Goal: Task Accomplishment & Management: Complete application form

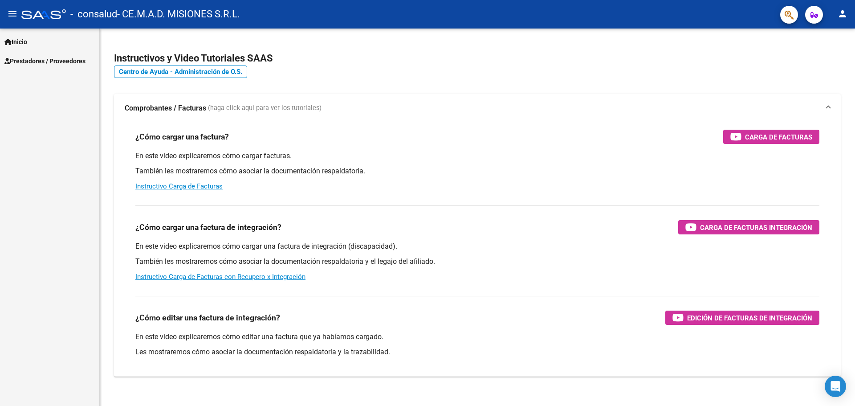
click at [53, 63] on span "Prestadores / Proveedores" at bounding box center [44, 61] width 81 height 10
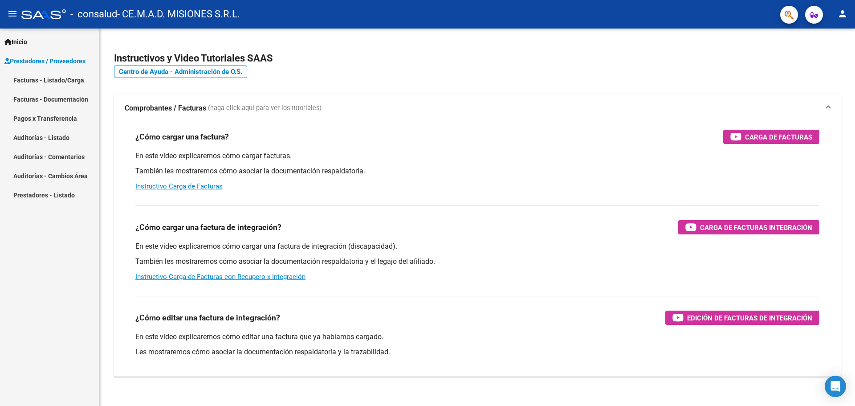
click at [57, 82] on link "Facturas - Listado/Carga" at bounding box center [49, 79] width 99 height 19
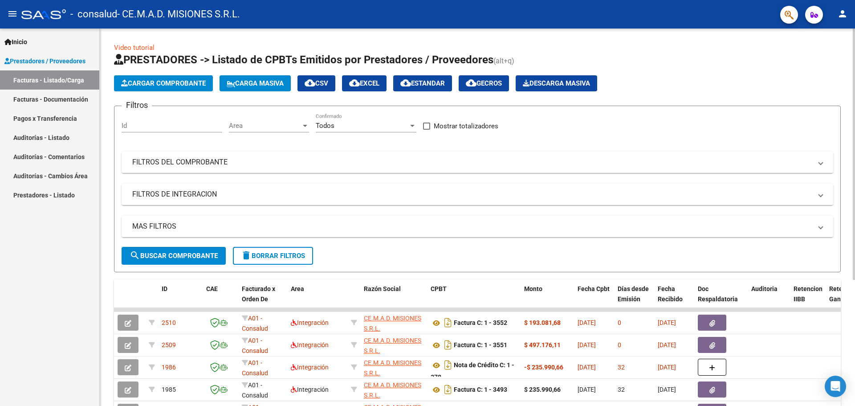
click at [190, 85] on span "Cargar Comprobante" at bounding box center [163, 83] width 85 height 8
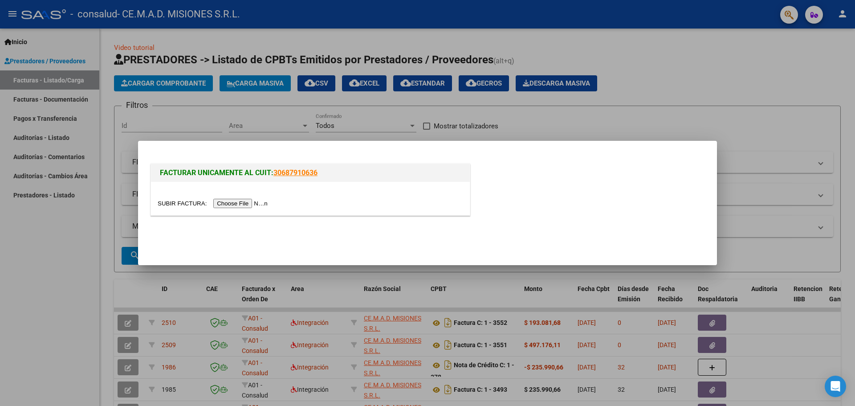
click at [254, 207] on input "file" at bounding box center [214, 203] width 113 height 9
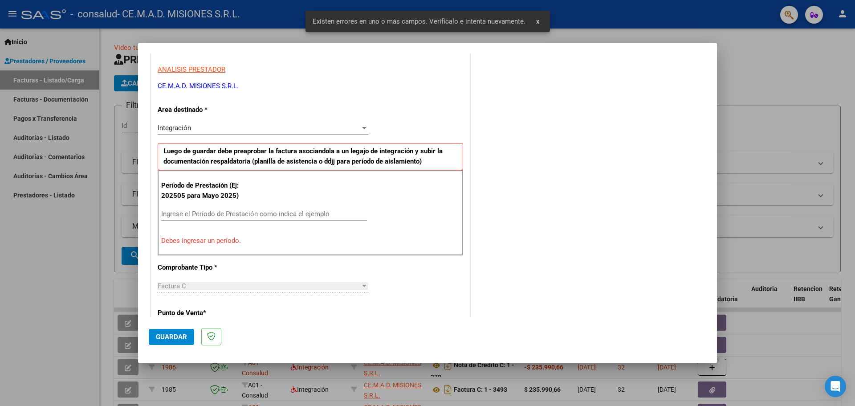
scroll to position [162, 0]
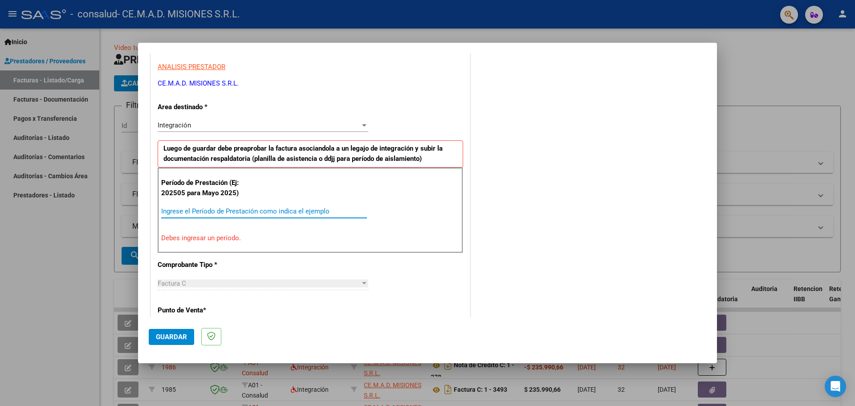
click at [248, 212] on input "Ingrese el Período de Prestación como indica el ejemplo" at bounding box center [264, 211] width 206 height 8
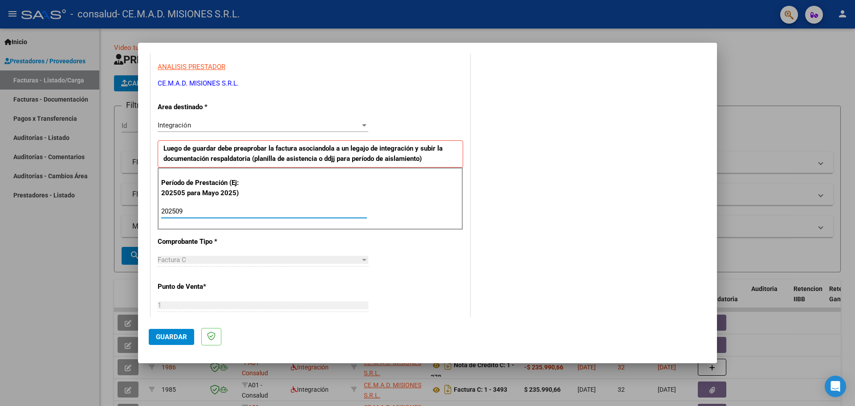
scroll to position [429, 0]
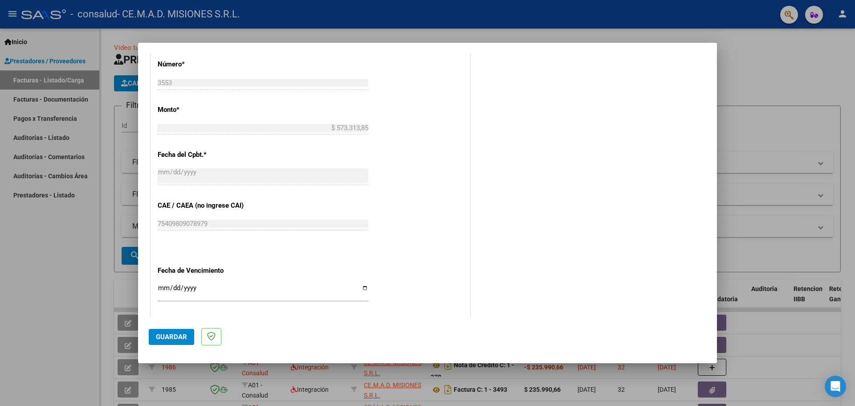
type input "202509"
click at [362, 290] on input "Ingresar la fecha" at bounding box center [263, 291] width 211 height 14
type input "[DATE]"
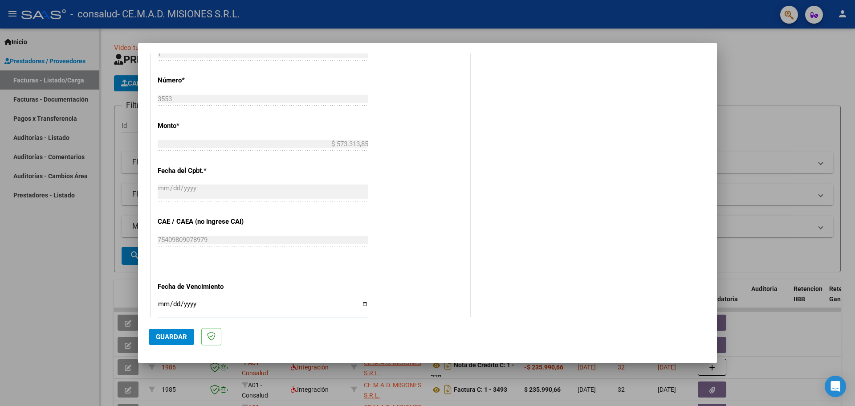
scroll to position [520, 0]
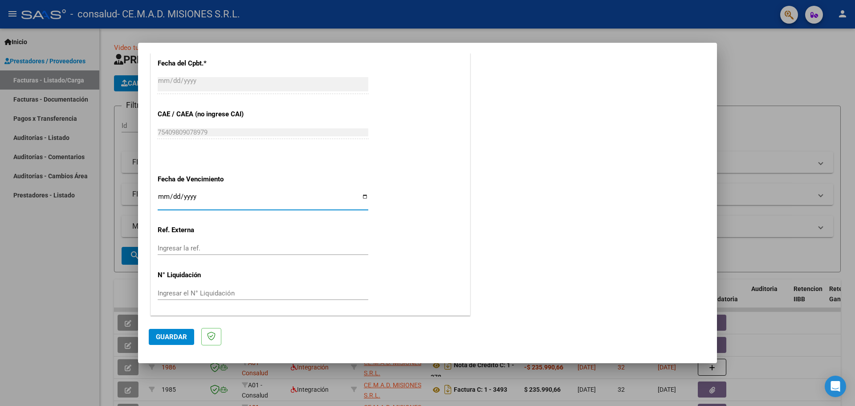
click at [181, 335] on span "Guardar" at bounding box center [171, 337] width 31 height 8
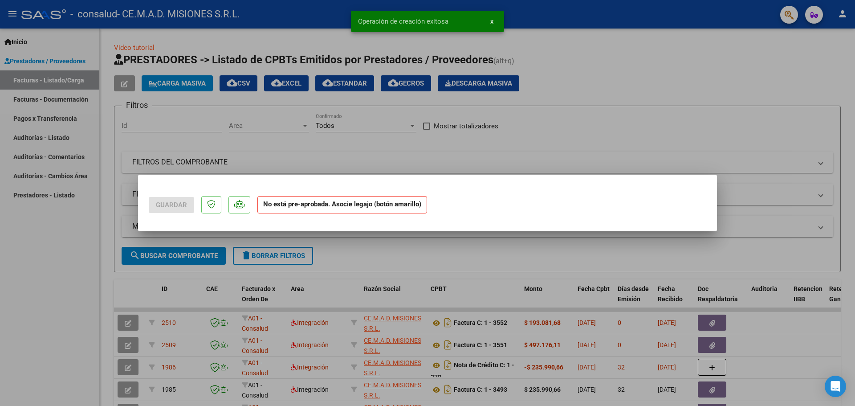
scroll to position [0, 0]
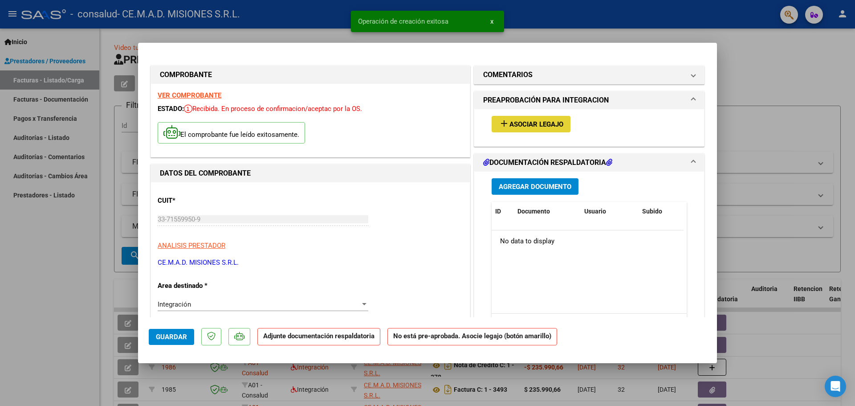
click at [546, 117] on button "add Asociar Legajo" at bounding box center [531, 124] width 79 height 16
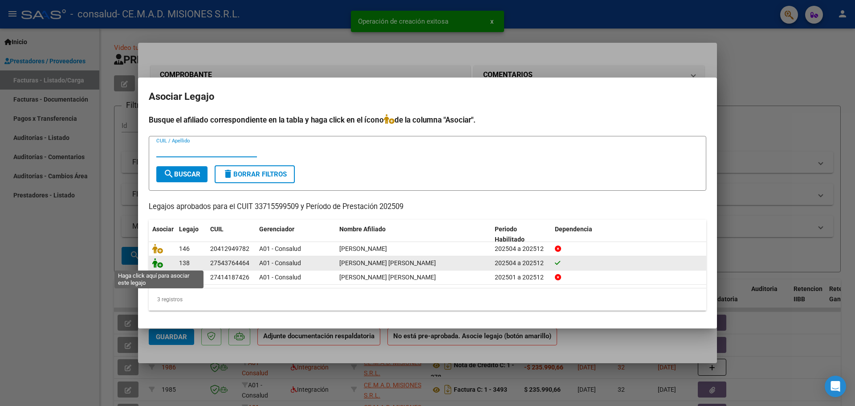
click at [155, 260] on icon at bounding box center [157, 263] width 11 height 10
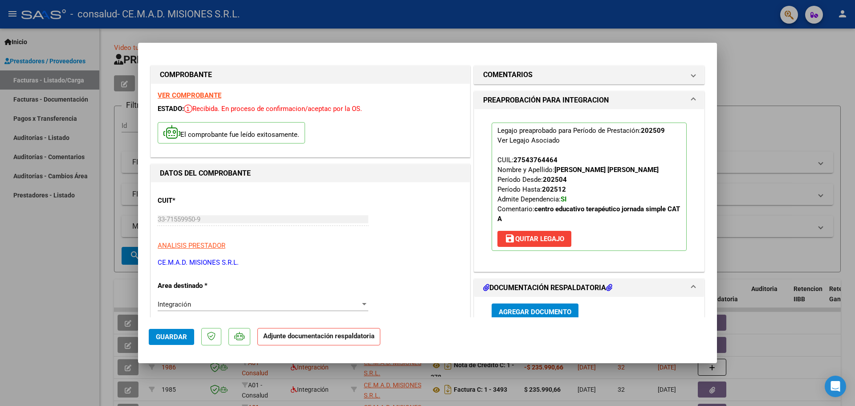
click at [542, 311] on span "Agregar Documento" at bounding box center [535, 312] width 73 height 8
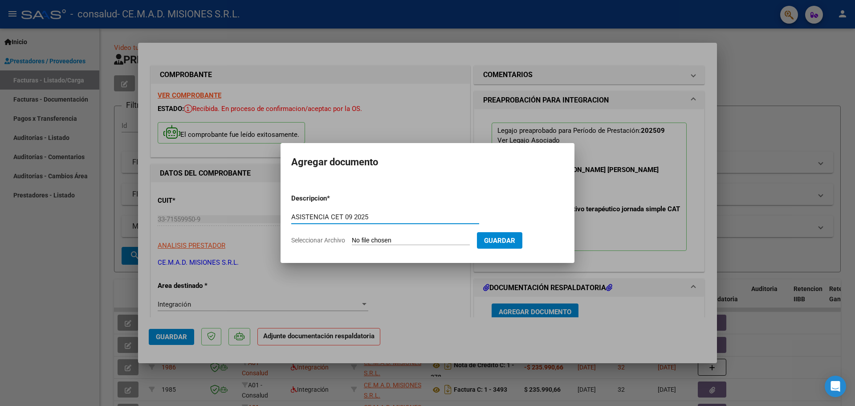
type input "ASISTENCIA CET 09 2025"
click at [394, 234] on form "Descripcion * ASISTENCIA CET 09 2025 Escriba aquí una descripcion Seleccionar A…" at bounding box center [427, 219] width 273 height 65
click at [391, 240] on input "Seleccionar Archivo" at bounding box center [411, 240] width 118 height 8
type input "C:\fakepath\OSPAT [PERSON_NAME] [PERSON_NAME] CET ASISTENCIA [DATE].pdf"
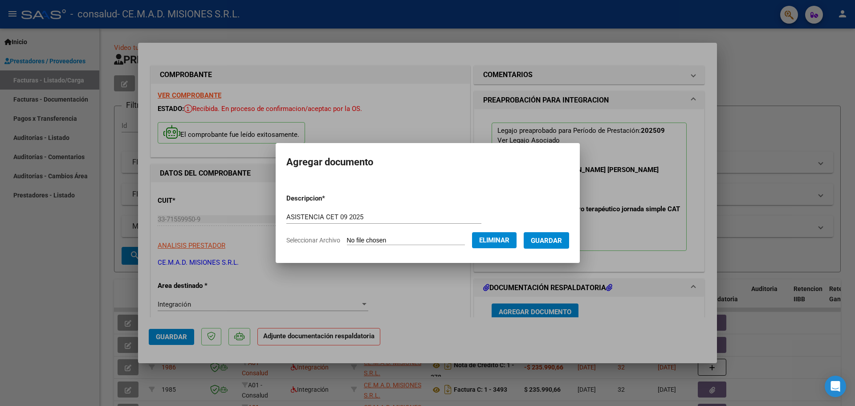
click at [550, 240] on span "Guardar" at bounding box center [546, 240] width 31 height 8
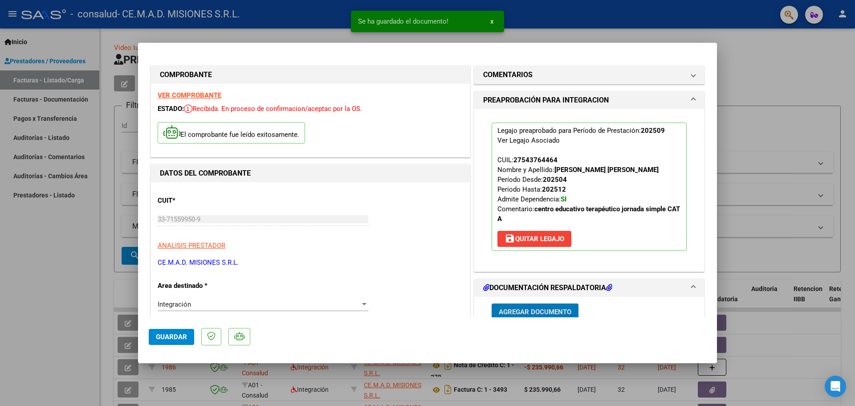
scroll to position [2, 0]
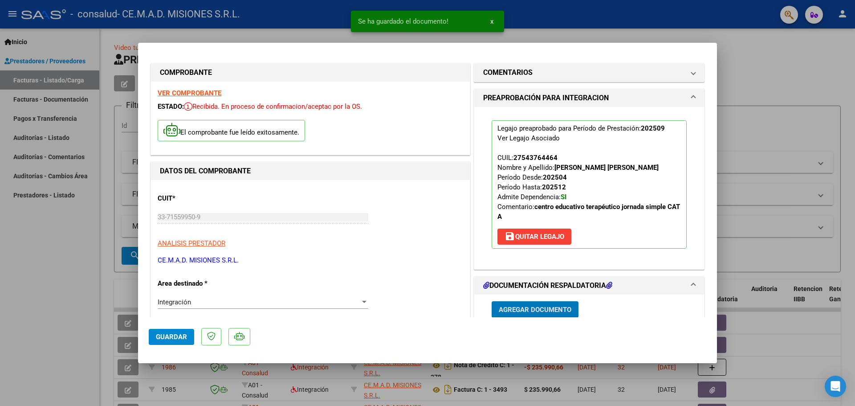
click at [540, 306] on span "Agregar Documento" at bounding box center [535, 309] width 73 height 8
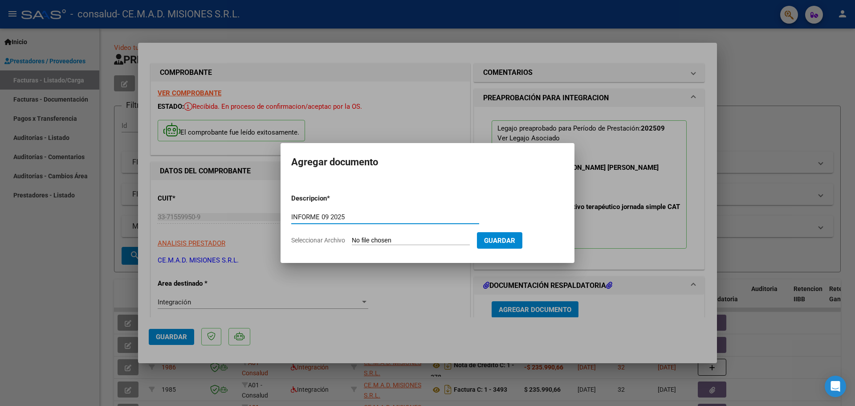
type input "INFORME 09 2025"
click at [400, 244] on input "Seleccionar Archivo" at bounding box center [411, 240] width 118 height 8
type input "C:\fakepath\OSPAT [PERSON_NAME] INFORME [DATE].pdf"
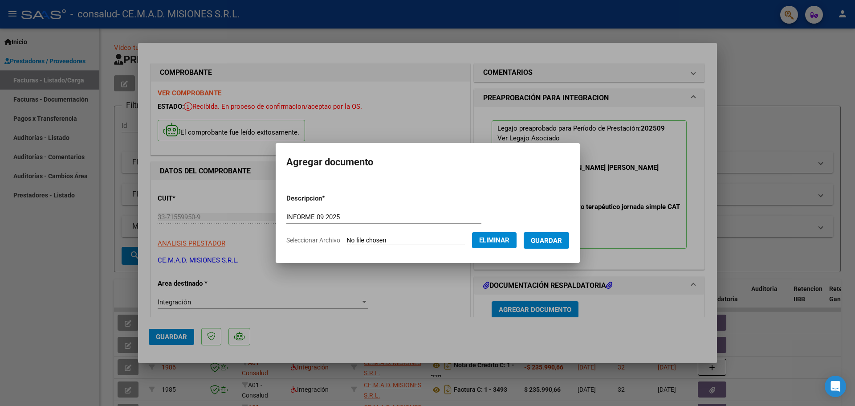
click at [549, 241] on span "Guardar" at bounding box center [546, 240] width 31 height 8
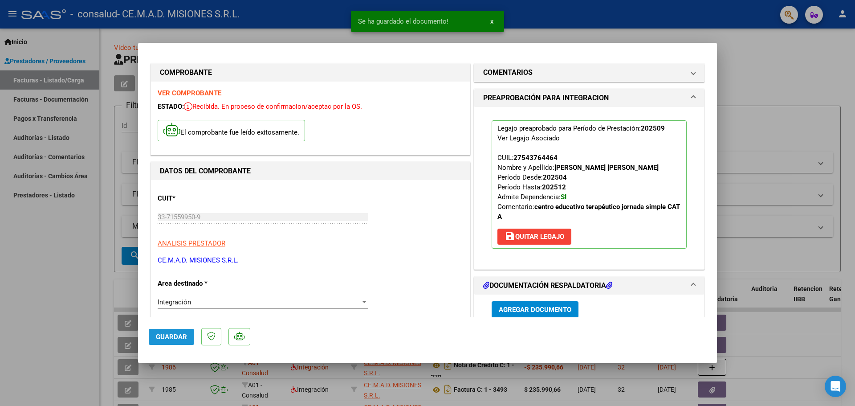
click at [161, 335] on span "Guardar" at bounding box center [171, 337] width 31 height 8
click at [790, 74] on div at bounding box center [427, 203] width 855 height 406
type input "$ 0,00"
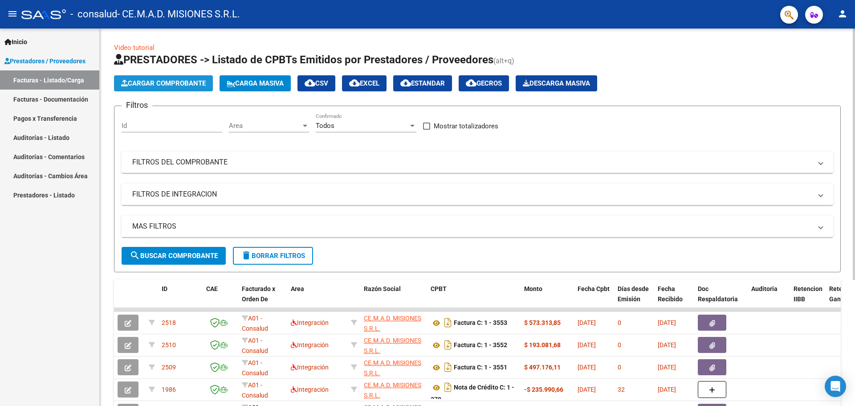
click at [183, 86] on span "Cargar Comprobante" at bounding box center [163, 83] width 85 height 8
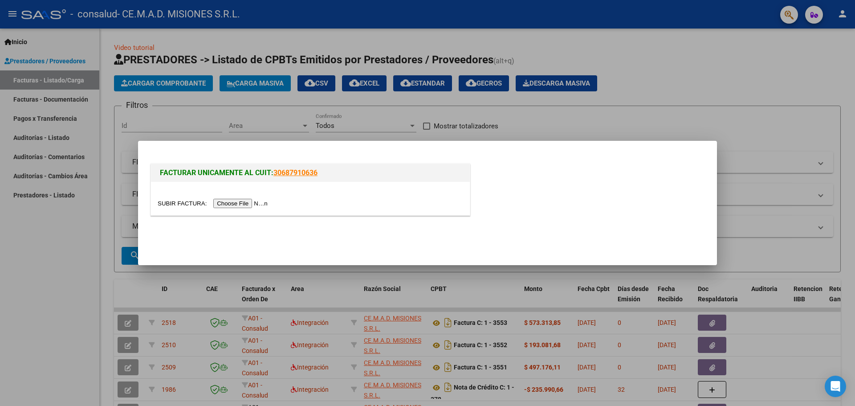
click at [242, 206] on input "file" at bounding box center [214, 203] width 113 height 9
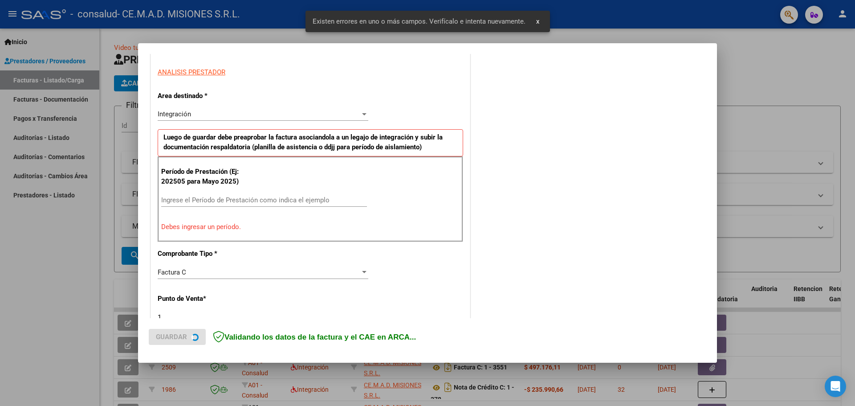
scroll to position [162, 0]
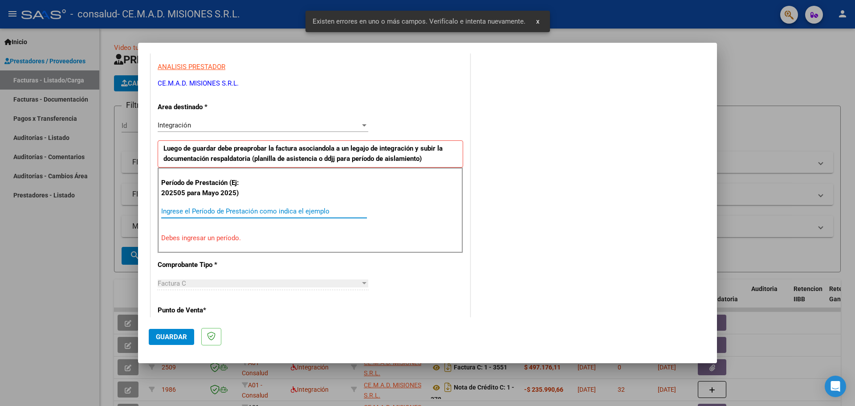
click at [223, 208] on input "Ingrese el Período de Prestación como indica el ejemplo" at bounding box center [264, 211] width 206 height 8
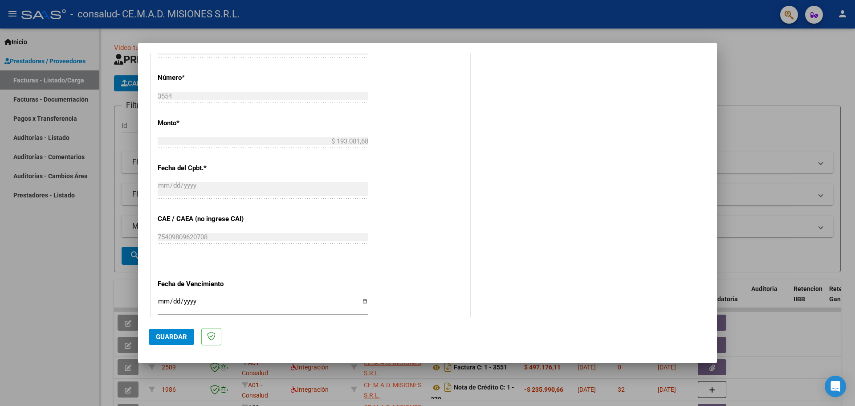
scroll to position [518, 0]
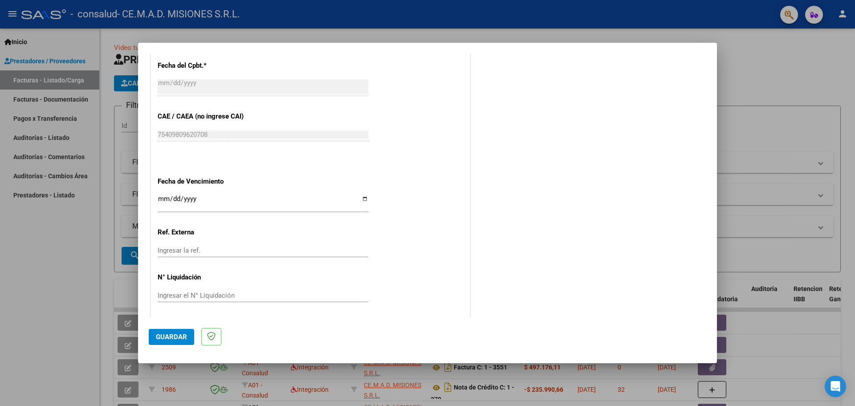
type input "202509"
click at [358, 197] on input "Ingresar la fecha" at bounding box center [263, 202] width 211 height 14
click at [361, 200] on input "Ingresar la fecha" at bounding box center [263, 202] width 211 height 14
type input "[DATE]"
click at [168, 346] on mat-dialog-actions "Guardar" at bounding box center [428, 334] width 558 height 35
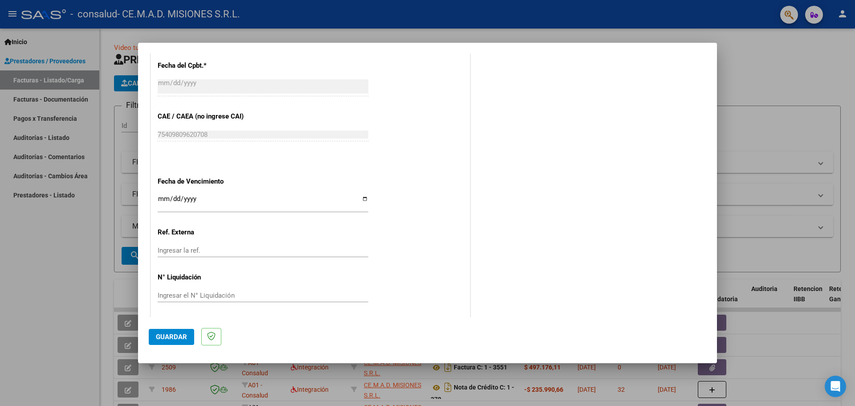
click at [170, 342] on button "Guardar" at bounding box center [171, 337] width 45 height 16
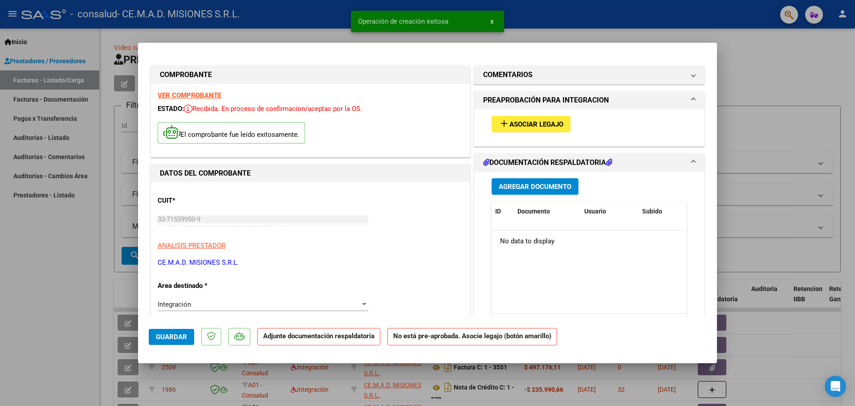
click at [551, 122] on span "Asociar Legajo" at bounding box center [536, 124] width 54 height 8
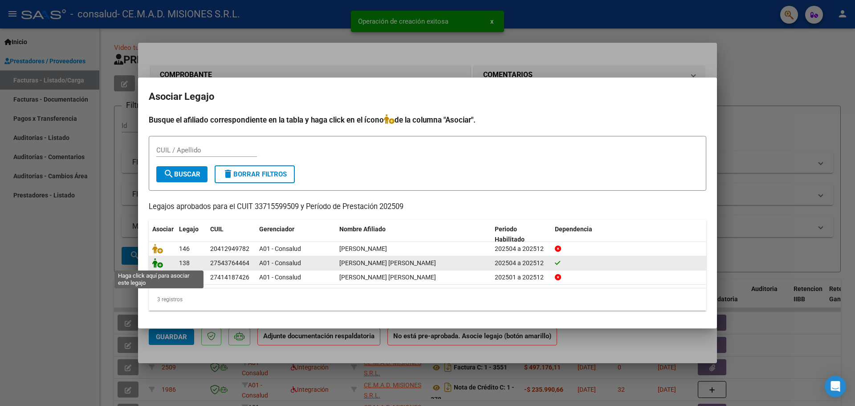
click at [157, 264] on icon at bounding box center [157, 263] width 11 height 10
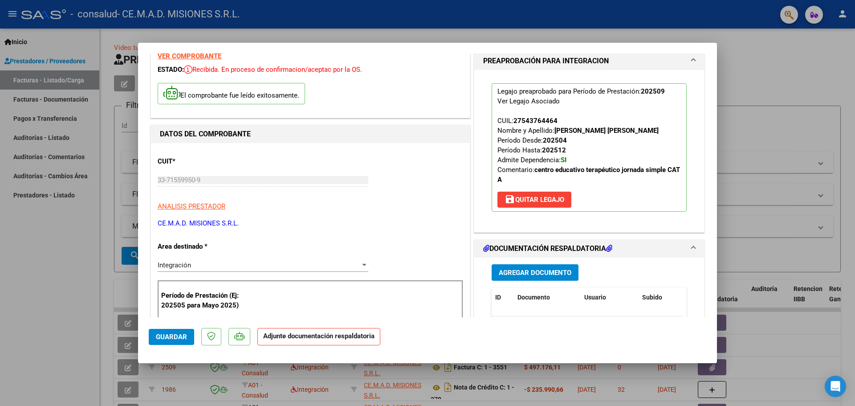
scroll to position [89, 0]
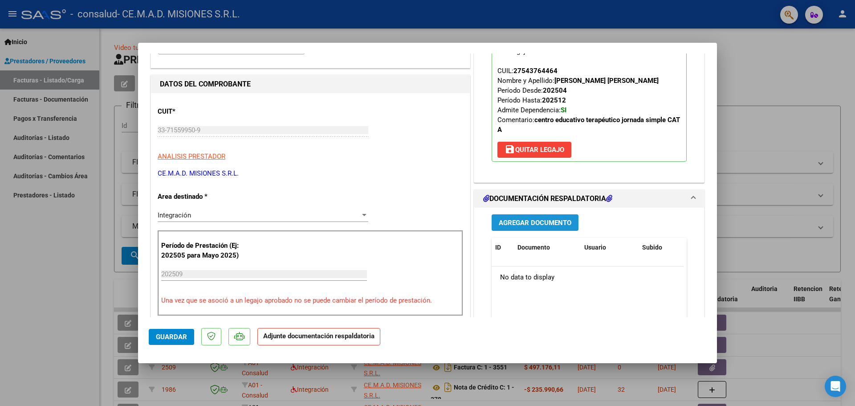
click at [543, 228] on button "Agregar Documento" at bounding box center [535, 222] width 87 height 16
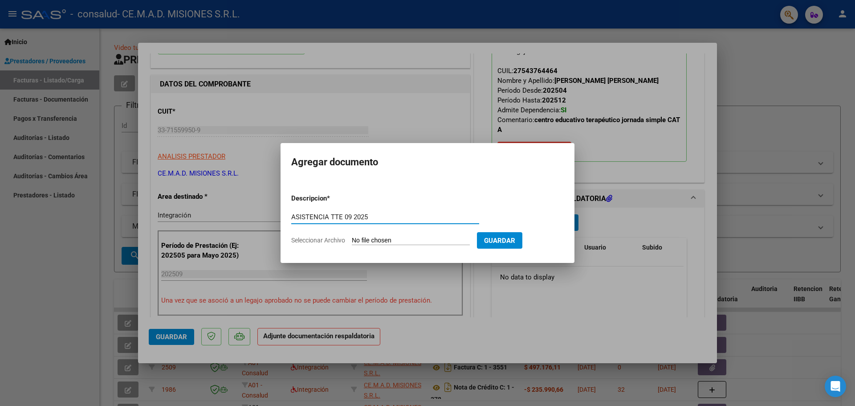
type input "ASISTENCIA TTE 09 2025"
click at [390, 243] on input "Seleccionar Archivo" at bounding box center [411, 240] width 118 height 8
type input "C:\fakepath\OSPAT [PERSON_NAME] [PERSON_NAME] TTE ASISTENCIA [DATE].pdf"
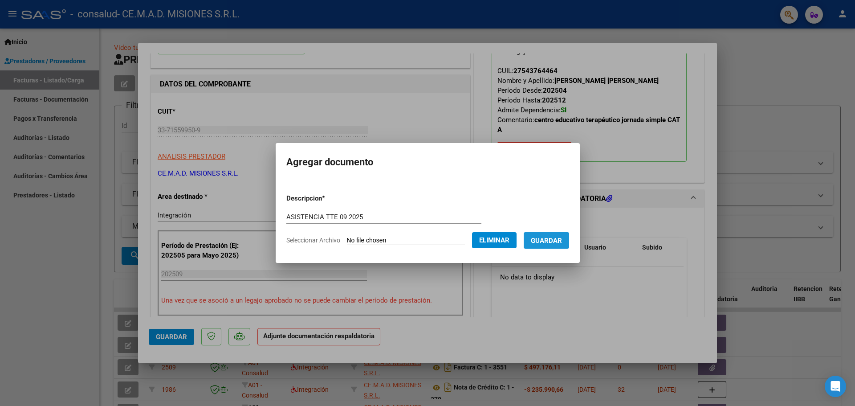
click at [546, 244] on button "Guardar" at bounding box center [546, 240] width 45 height 16
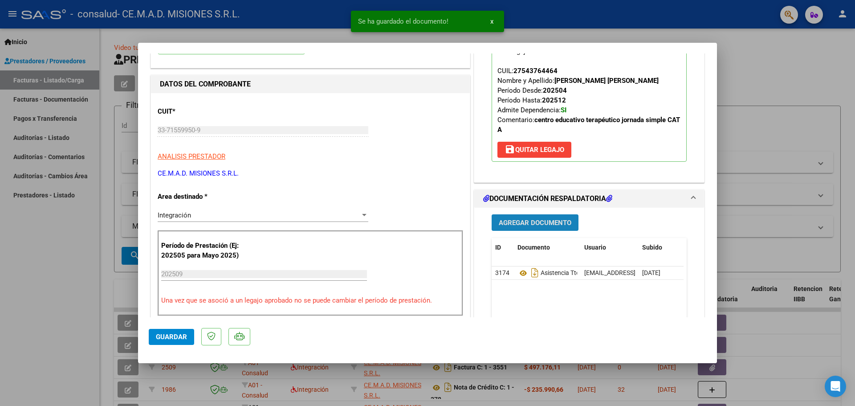
click at [550, 222] on span "Agregar Documento" at bounding box center [535, 223] width 73 height 8
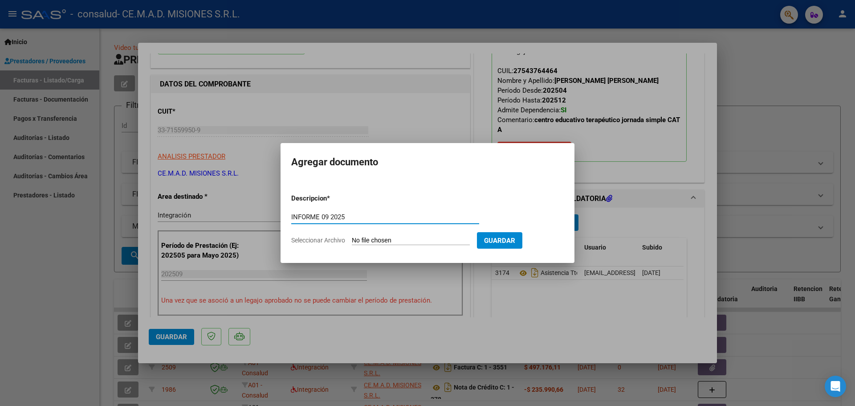
type input "INFORME 09 2025"
click at [393, 240] on input "Seleccionar Archivo" at bounding box center [411, 240] width 118 height 8
type input "C:\fakepath\OSPAT [PERSON_NAME] INFORME [DATE].pdf"
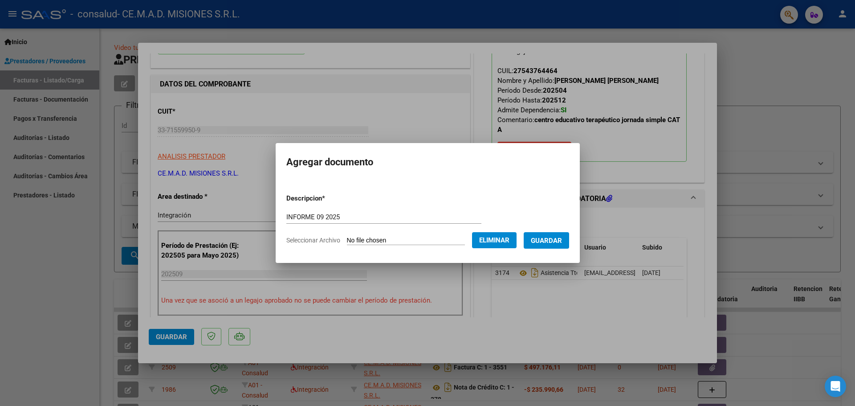
click at [558, 244] on span "Guardar" at bounding box center [546, 240] width 31 height 8
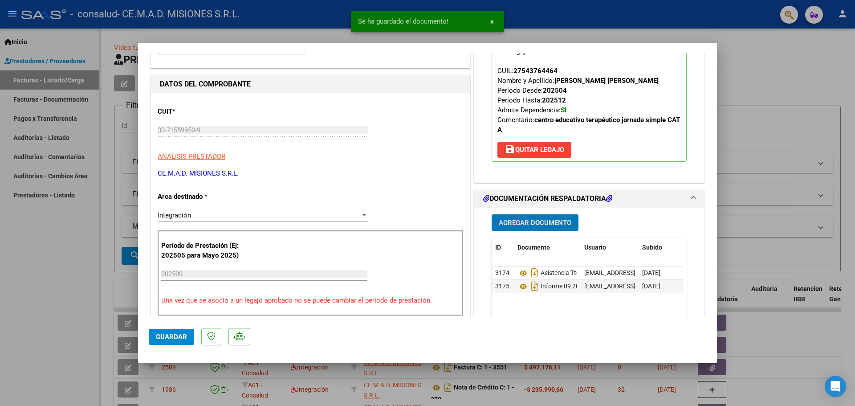
click at [163, 331] on button "Guardar" at bounding box center [171, 337] width 45 height 16
click at [797, 78] on div at bounding box center [427, 203] width 855 height 406
type input "$ 0,00"
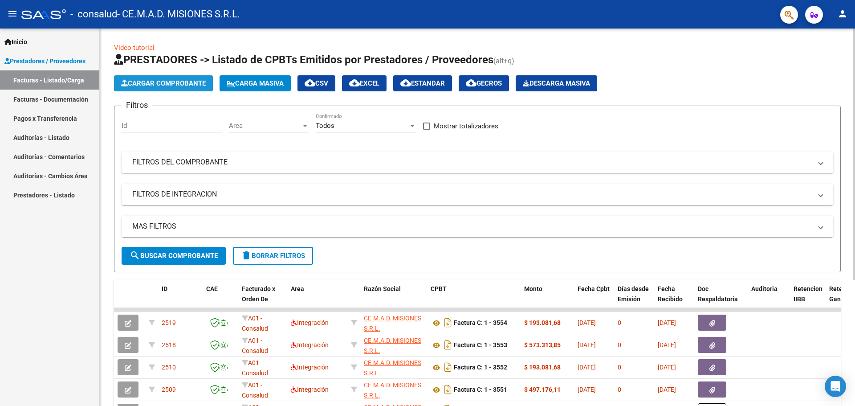
click at [175, 86] on span "Cargar Comprobante" at bounding box center [163, 83] width 85 height 8
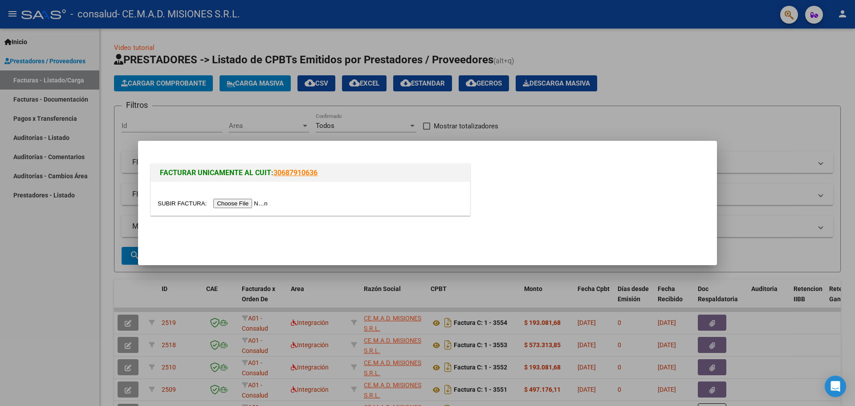
click at [235, 202] on input "file" at bounding box center [214, 203] width 113 height 9
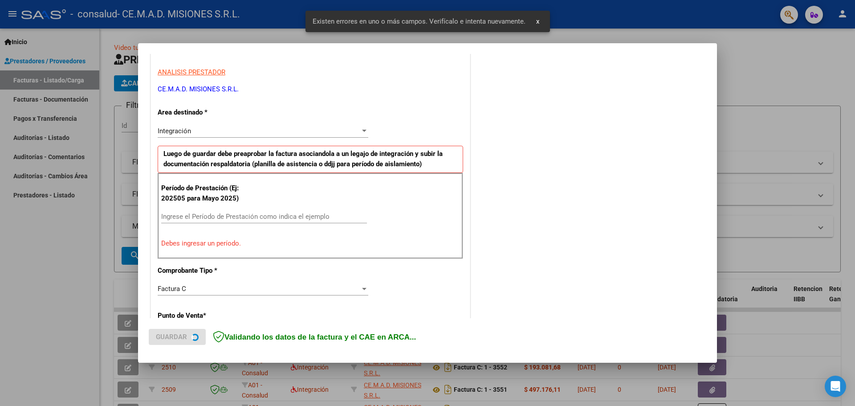
scroll to position [162, 0]
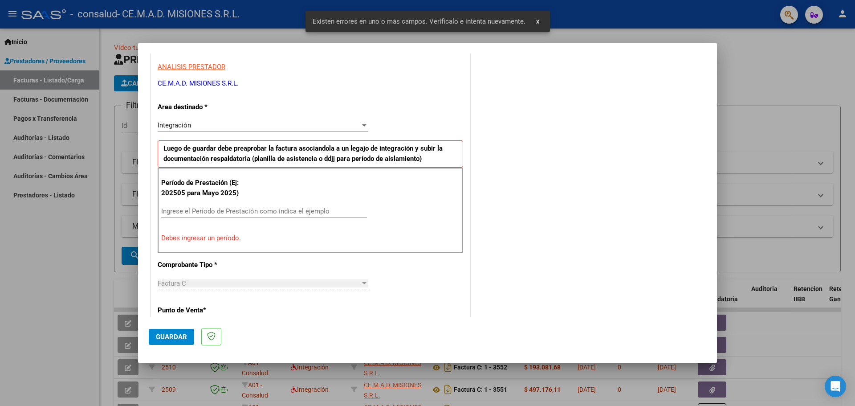
click at [212, 208] on input "Ingrese el Período de Prestación como indica el ejemplo" at bounding box center [264, 211] width 206 height 8
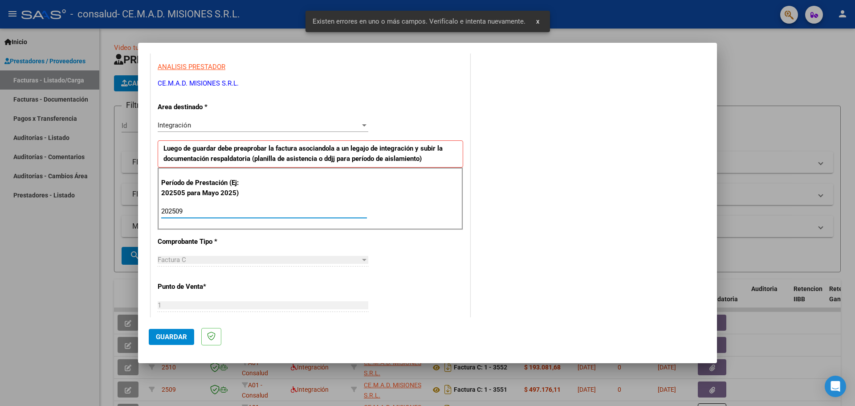
type input "202509"
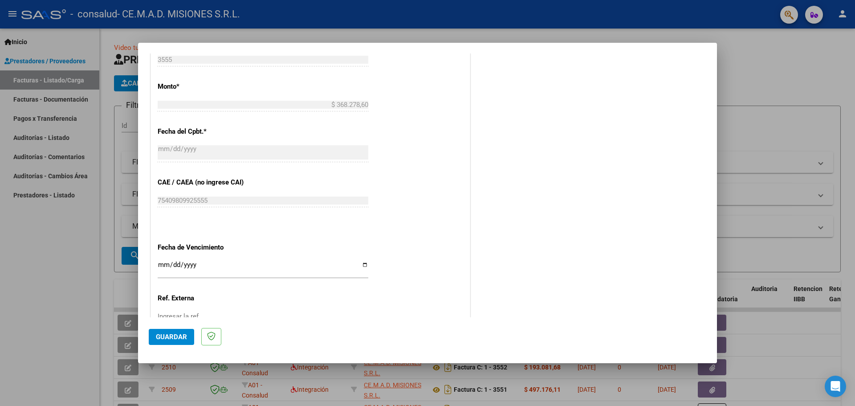
scroll to position [473, 0]
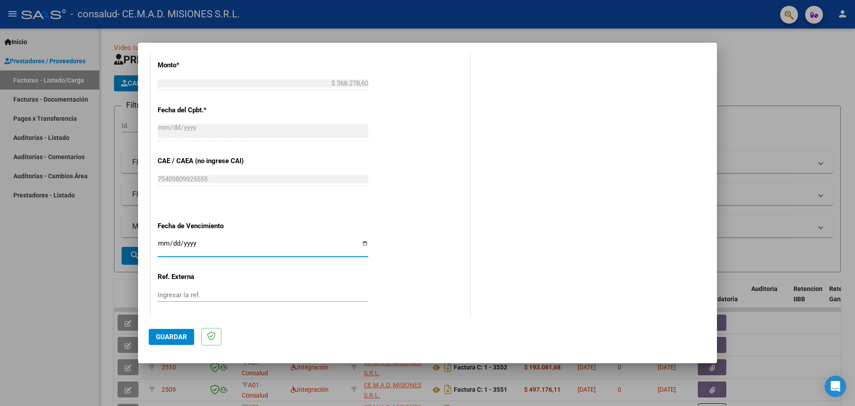
click at [364, 243] on input "Ingresar la fecha" at bounding box center [263, 247] width 211 height 14
type input "[DATE]"
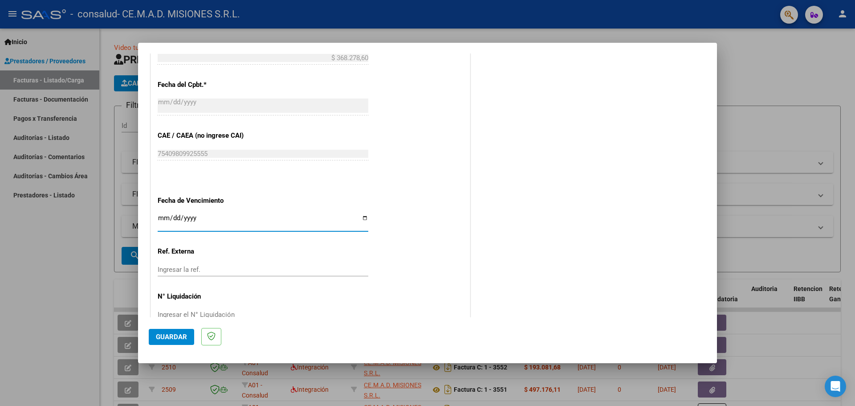
scroll to position [520, 0]
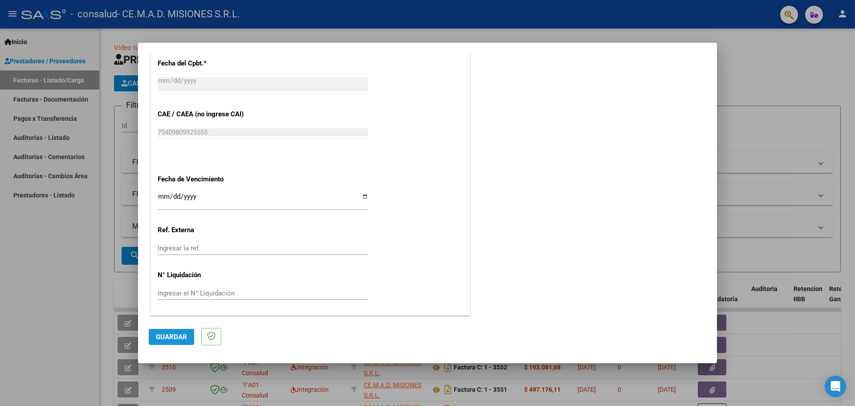
click at [177, 334] on span "Guardar" at bounding box center [171, 337] width 31 height 8
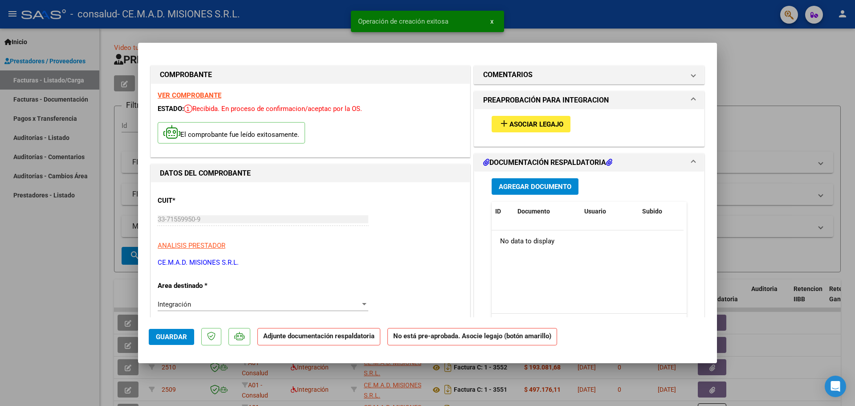
click at [557, 125] on span "Asociar Legajo" at bounding box center [536, 124] width 54 height 8
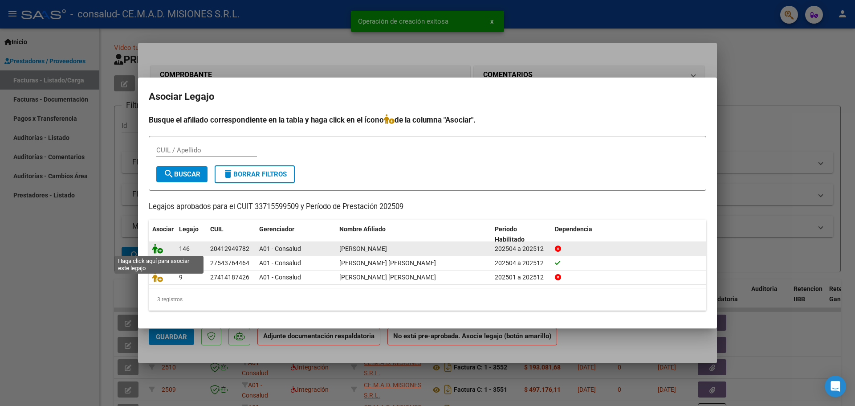
click at [155, 249] on icon at bounding box center [157, 249] width 11 height 10
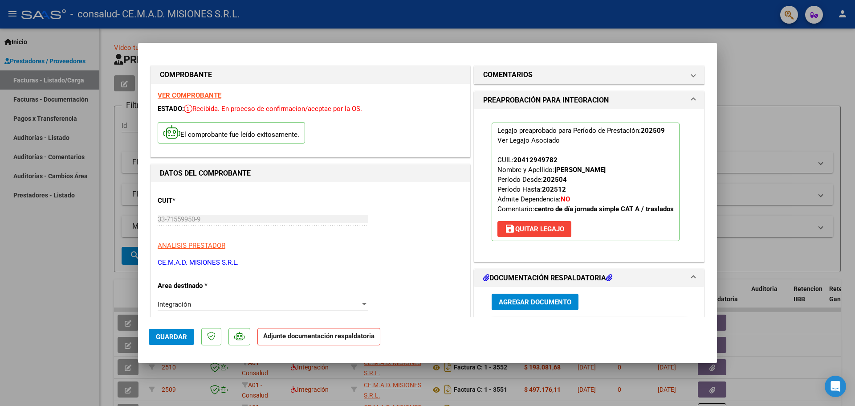
click at [543, 299] on span "Agregar Documento" at bounding box center [535, 302] width 73 height 8
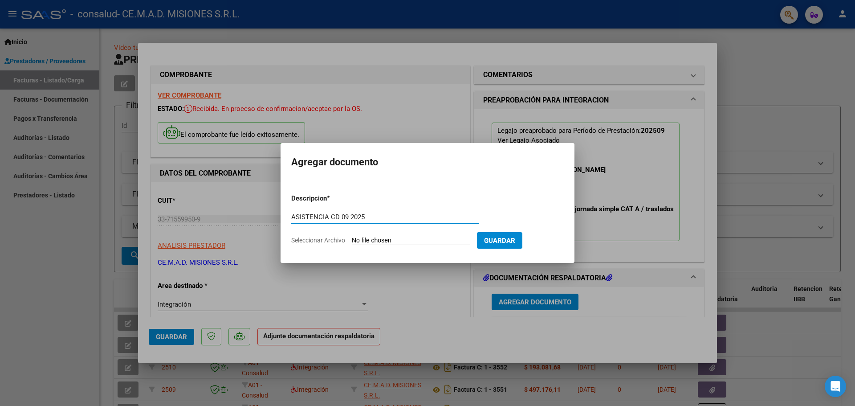
type input "ASISTENCIA CD 09 2025"
click at [385, 240] on input "Seleccionar Archivo" at bounding box center [411, 240] width 118 height 8
type input "C:\fakepath\OSPAT [PERSON_NAME] CD ASISTENCIA [DATE].pdf"
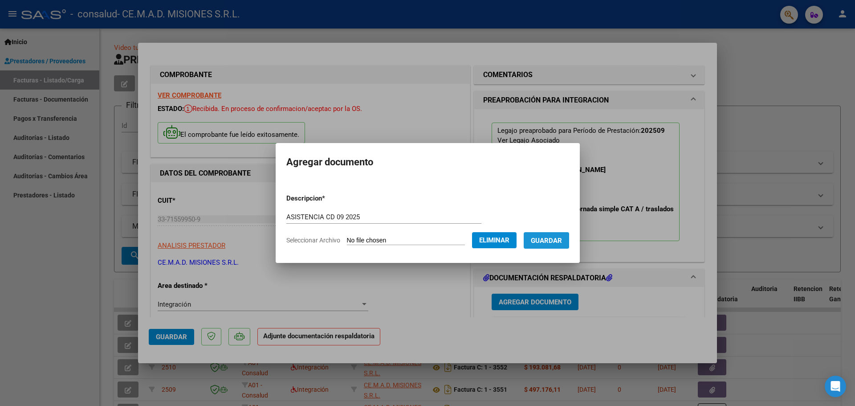
click at [555, 240] on span "Guardar" at bounding box center [546, 240] width 31 height 8
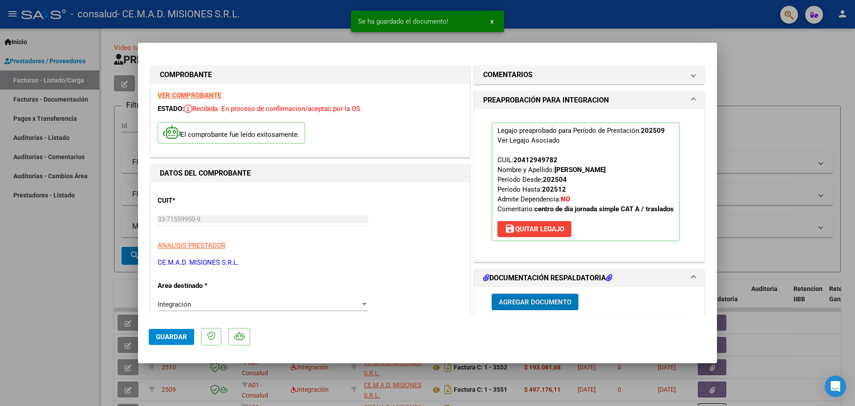
click at [540, 299] on span "Agregar Documento" at bounding box center [535, 302] width 73 height 8
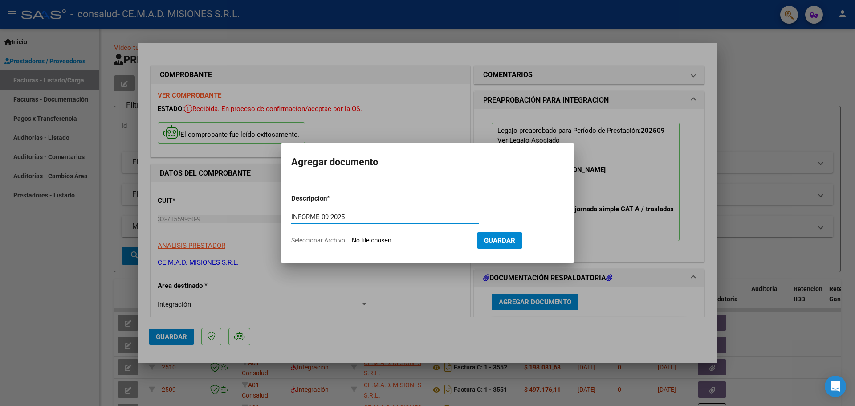
type input "INFORME 09 2025"
click at [383, 238] on input "Seleccionar Archivo" at bounding box center [411, 240] width 118 height 8
type input "C:\fakepath\OSPAT [PERSON_NAME] INFORME [DATE].pdf"
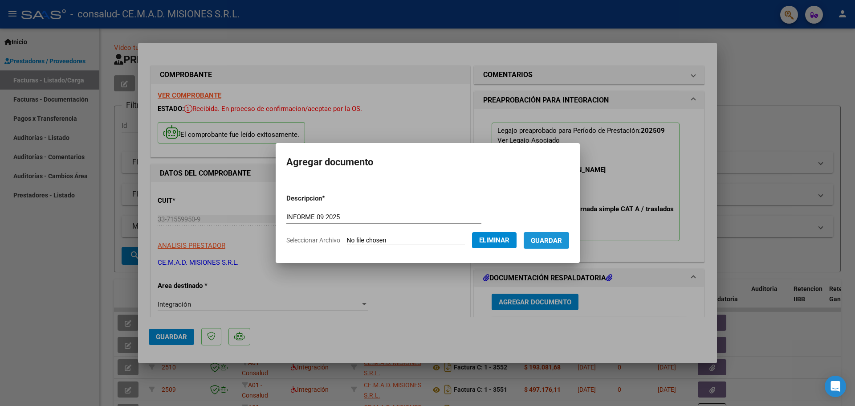
click at [560, 241] on span "Guardar" at bounding box center [546, 240] width 31 height 8
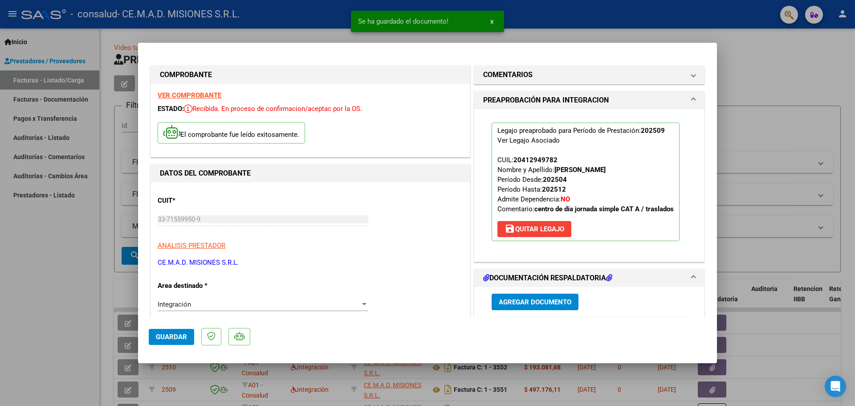
click at [787, 83] on div at bounding box center [427, 203] width 855 height 406
type input "$ 0,00"
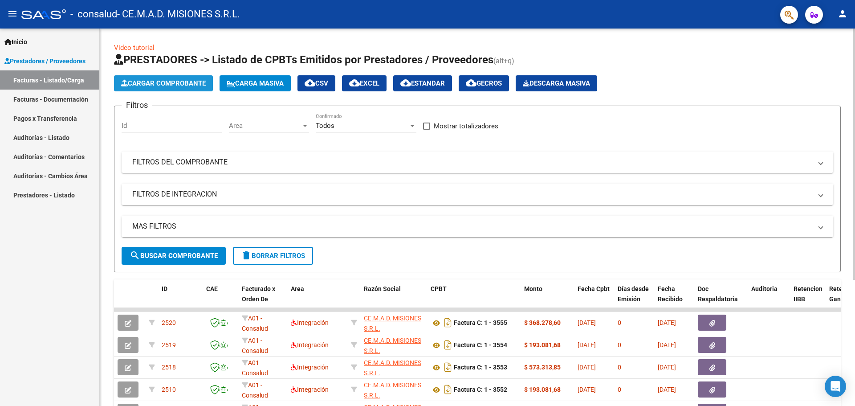
click at [175, 83] on span "Cargar Comprobante" at bounding box center [163, 83] width 85 height 8
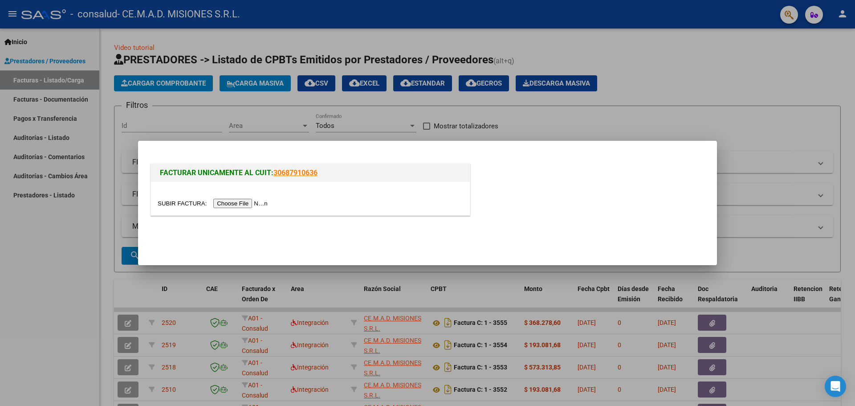
click at [259, 203] on input "file" at bounding box center [214, 203] width 113 height 9
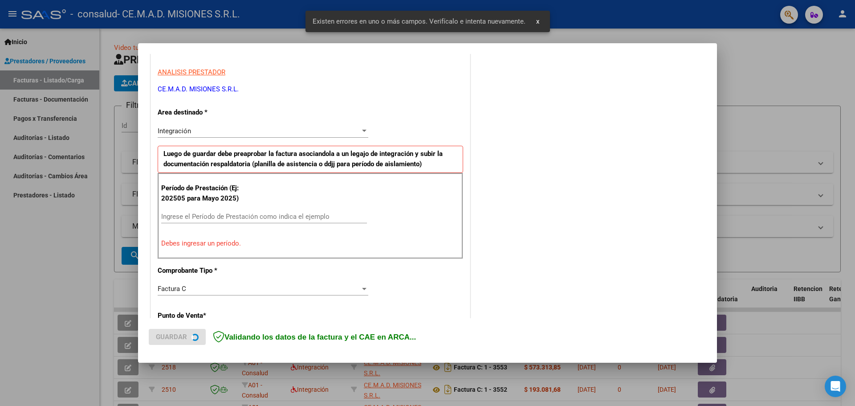
scroll to position [162, 0]
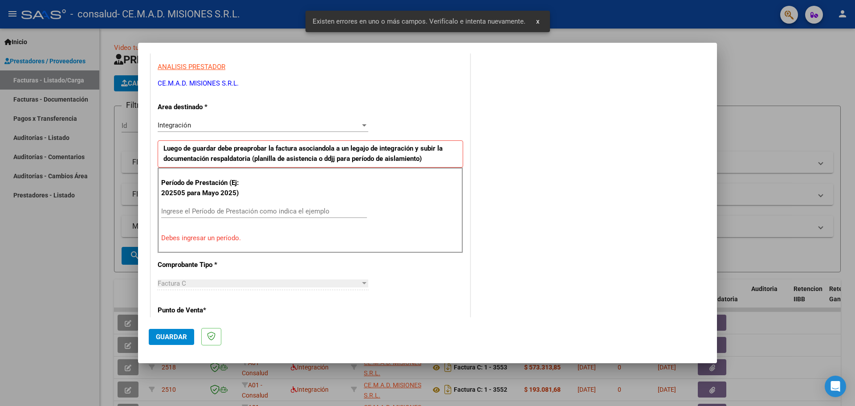
click at [199, 207] on div "Ingrese el Período de Prestación como indica el ejemplo" at bounding box center [264, 210] width 206 height 13
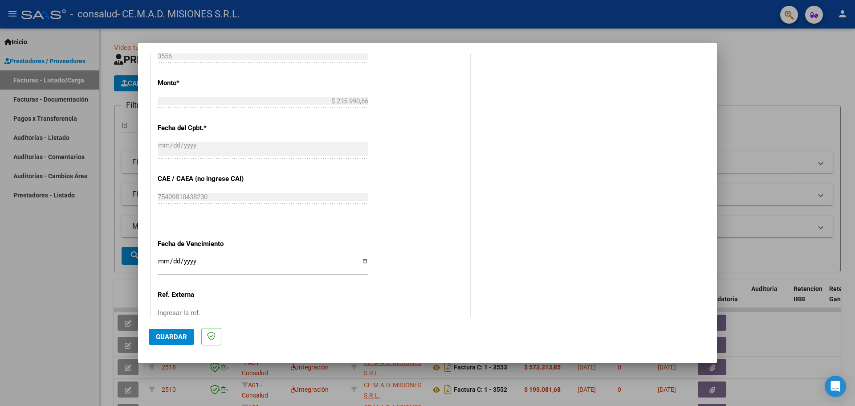
scroll to position [520, 0]
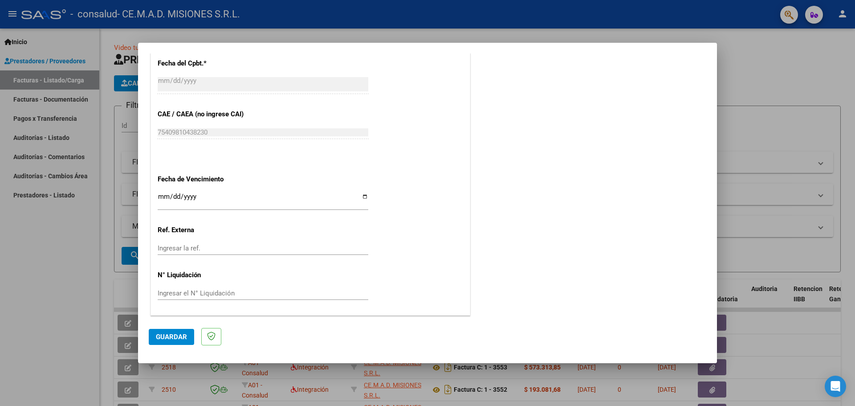
type input "202509"
click at [359, 193] on input "Ingresar la fecha" at bounding box center [263, 200] width 211 height 14
type input "[DATE]"
click at [171, 339] on span "Guardar" at bounding box center [171, 337] width 31 height 8
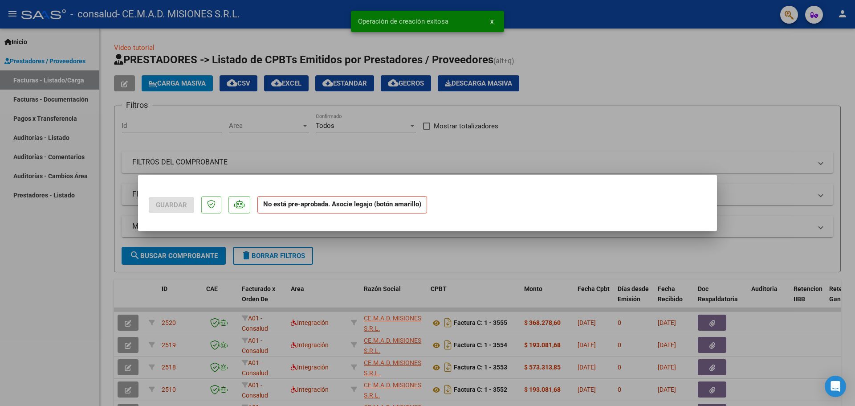
scroll to position [0, 0]
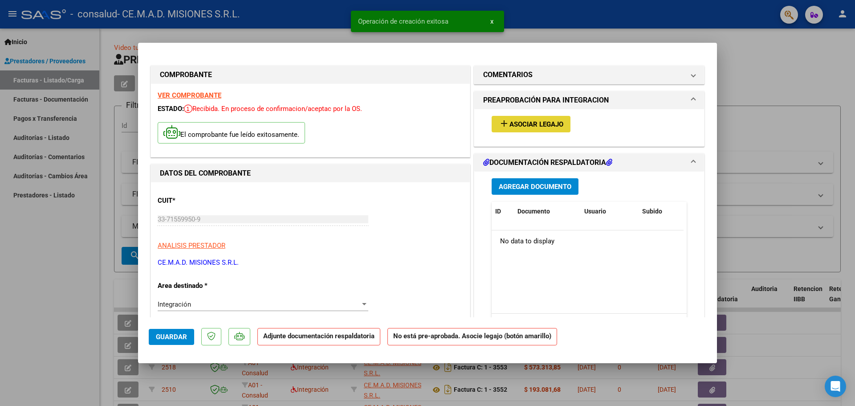
click at [545, 126] on span "Asociar Legajo" at bounding box center [536, 124] width 54 height 8
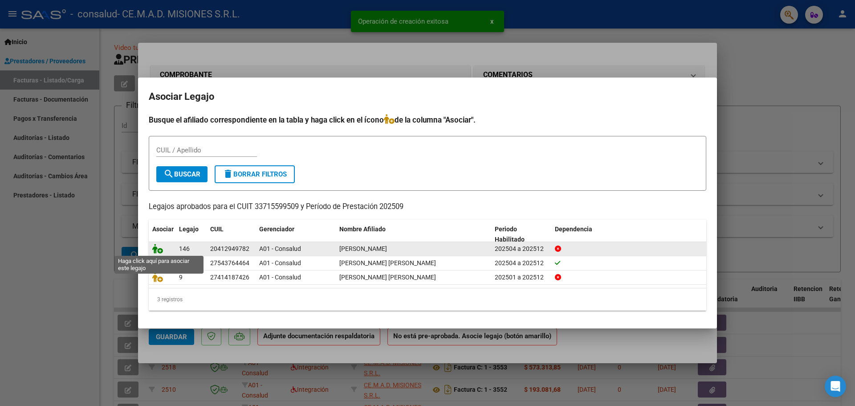
click at [159, 249] on icon at bounding box center [157, 249] width 11 height 10
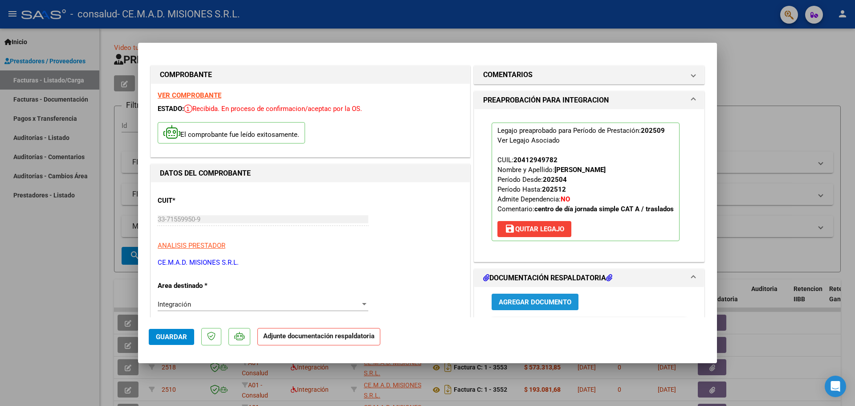
click at [536, 299] on span "Agregar Documento" at bounding box center [535, 302] width 73 height 8
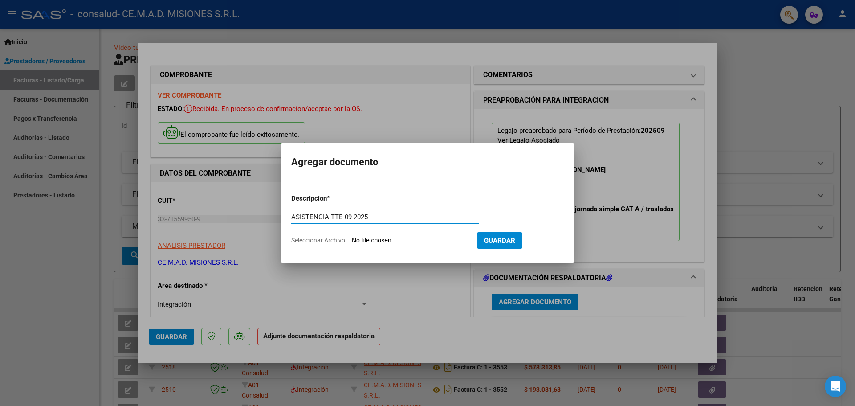
type input "ASISTENCIA TTE 09 2025"
click at [404, 239] on input "Seleccionar Archivo" at bounding box center [411, 240] width 118 height 8
type input "C:\fakepath\OSPAT [PERSON_NAME] TTE ASISTENCIA [DATE].pdf"
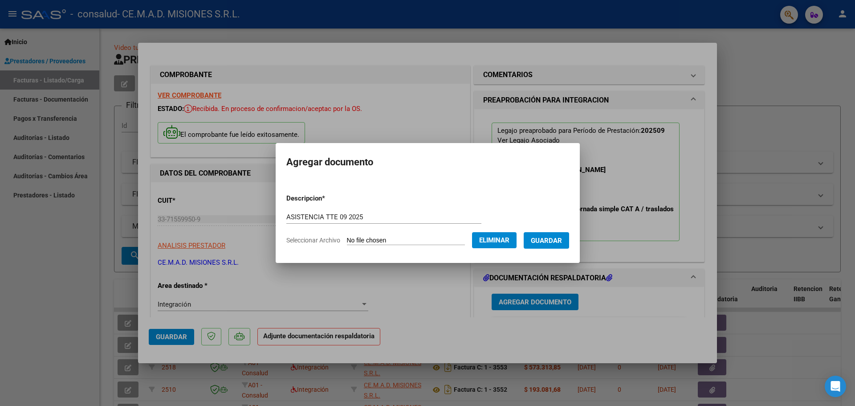
click at [550, 239] on span "Guardar" at bounding box center [546, 240] width 31 height 8
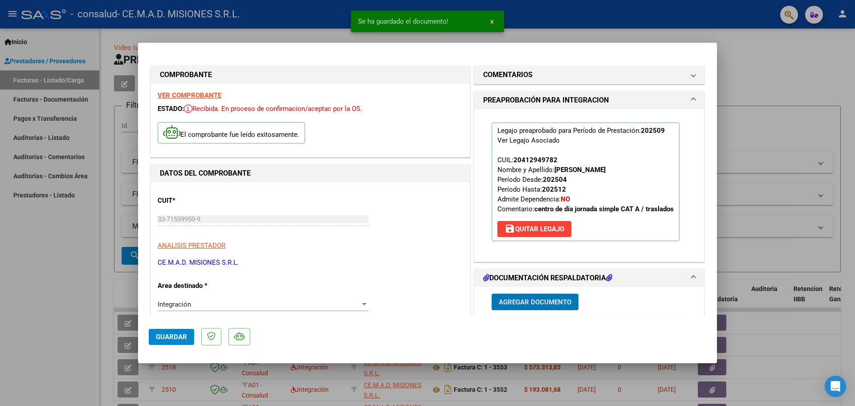
click at [799, 76] on div at bounding box center [427, 203] width 855 height 406
type input "$ 0,00"
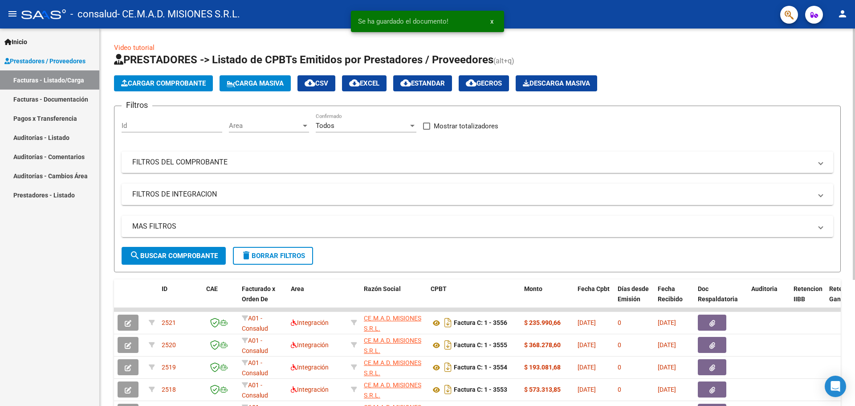
click at [186, 79] on span "Cargar Comprobante" at bounding box center [163, 83] width 85 height 8
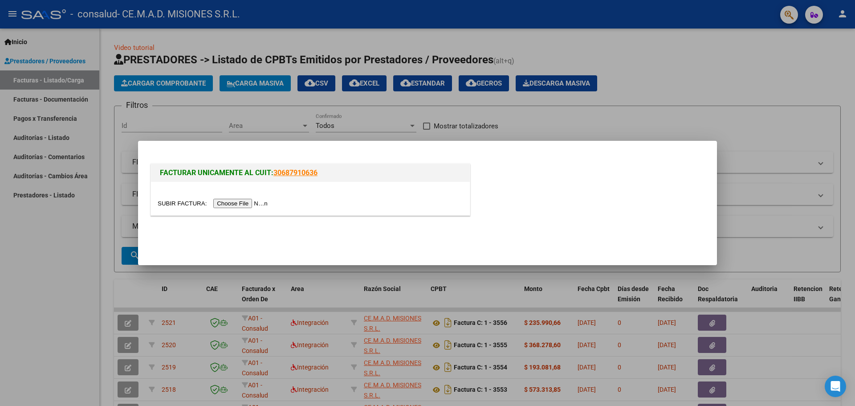
click at [812, 111] on div at bounding box center [427, 203] width 855 height 406
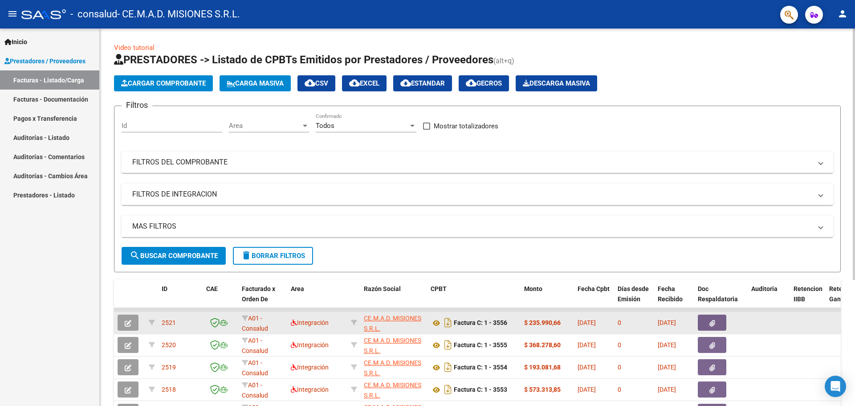
click at [127, 325] on icon "button" at bounding box center [128, 323] width 7 height 7
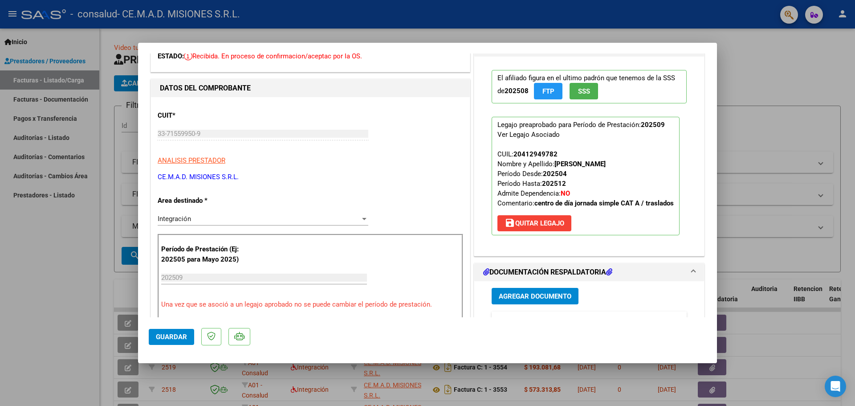
scroll to position [134, 0]
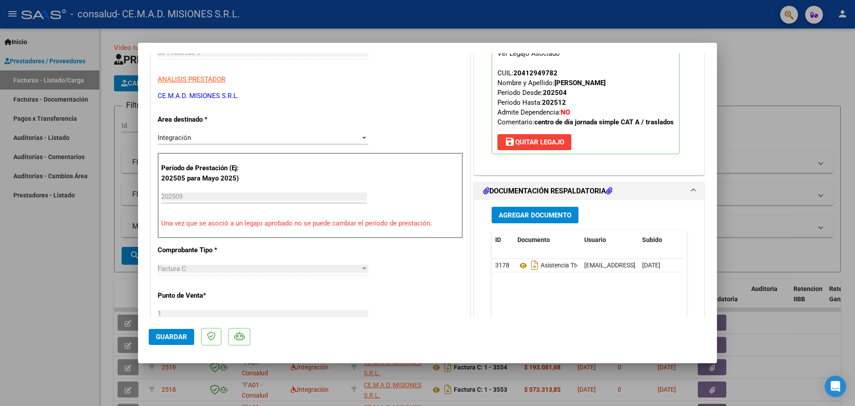
click at [524, 221] on button "Agregar Documento" at bounding box center [535, 215] width 87 height 16
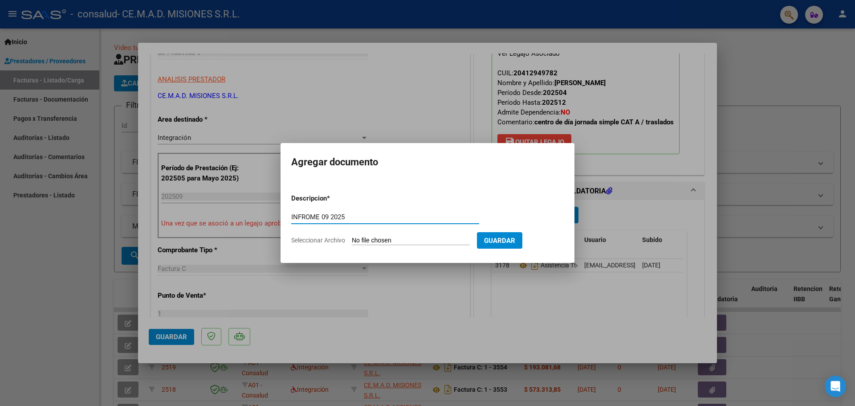
type input "INFROME 09 2025"
click at [431, 241] on input "Seleccionar Archivo" at bounding box center [411, 240] width 118 height 8
type input "C:\fakepath\OSPAT [PERSON_NAME] INFORME [DATE].pdf"
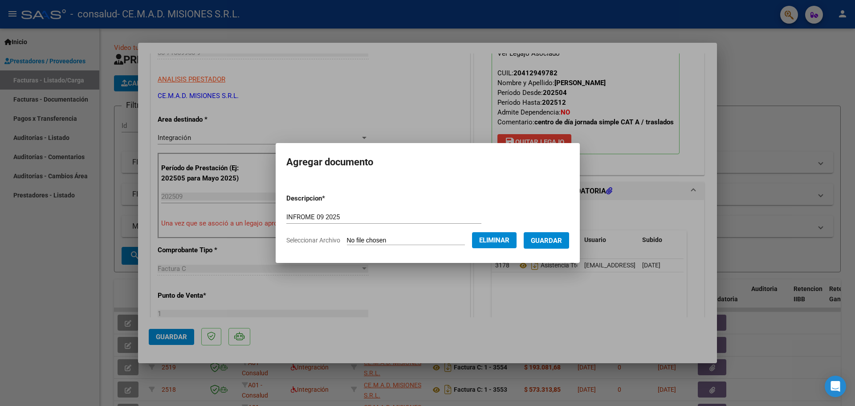
click at [553, 228] on form "Descripcion * INFROME 09 2025 Escriba aquí una descripcion Seleccionar Archivo …" at bounding box center [427, 219] width 283 height 65
click at [554, 237] on span "Guardar" at bounding box center [546, 240] width 31 height 8
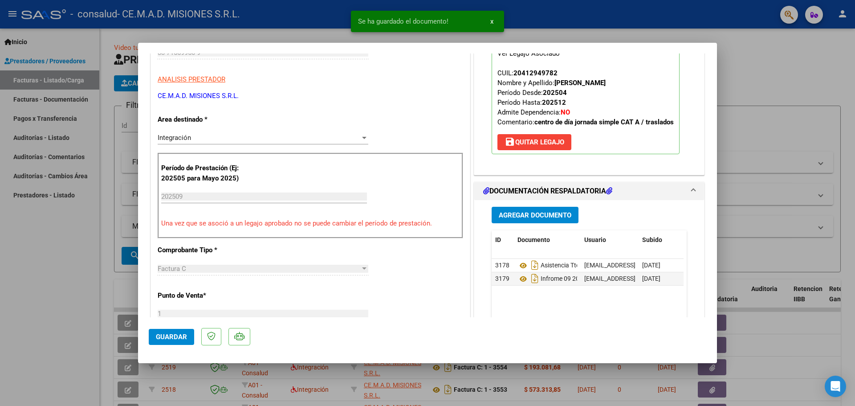
click at [767, 65] on div at bounding box center [427, 203] width 855 height 406
type input "$ 0,00"
